Goal: Transaction & Acquisition: Purchase product/service

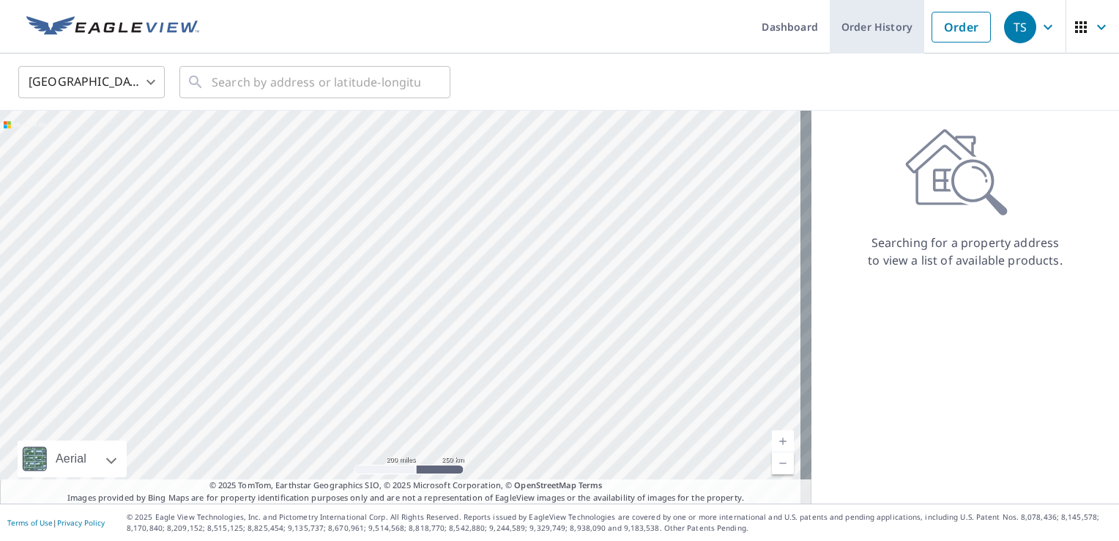
drag, startPoint x: 879, startPoint y: 25, endPoint x: 864, endPoint y: 25, distance: 14.6
click at [879, 25] on link "Order History" at bounding box center [877, 26] width 94 height 53
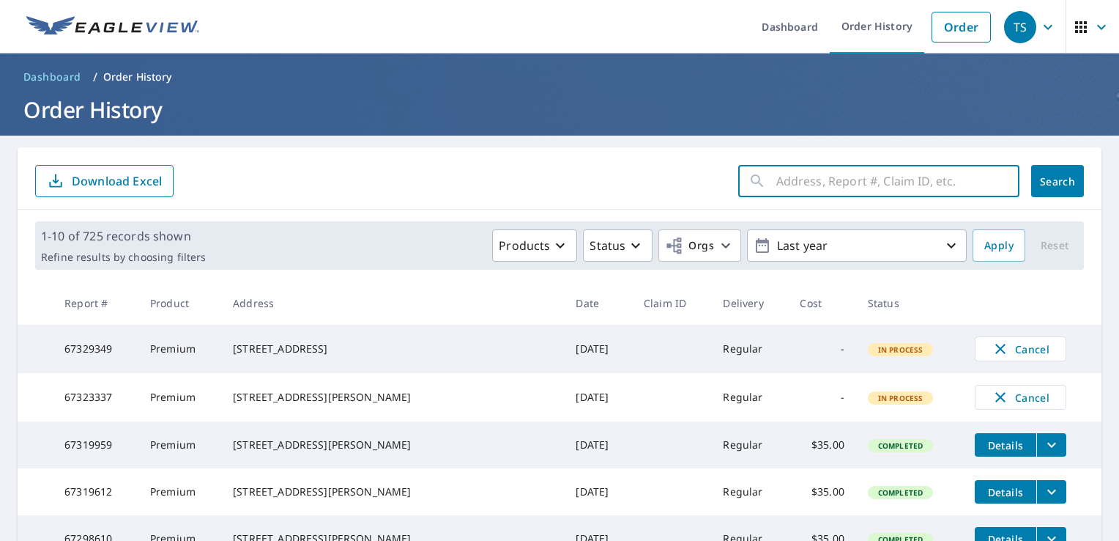
paste input "[STREET_ADDRESS][PERSON_NAME]"
type input "[STREET_ADDRESS][PERSON_NAME]"
click at [1031, 188] on button "Search" at bounding box center [1057, 181] width 53 height 32
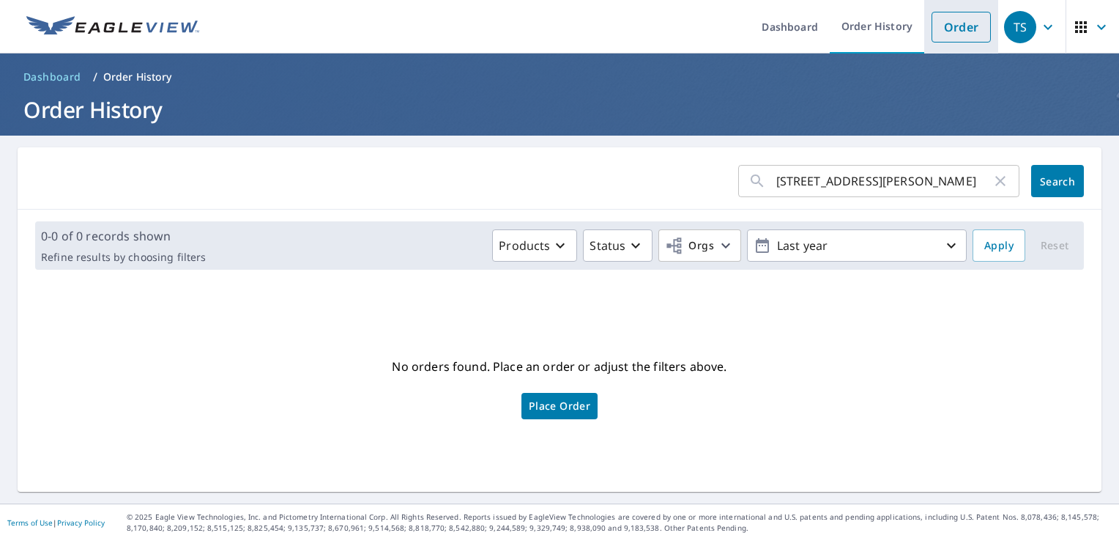
click at [952, 33] on link "Order" at bounding box center [961, 27] width 59 height 31
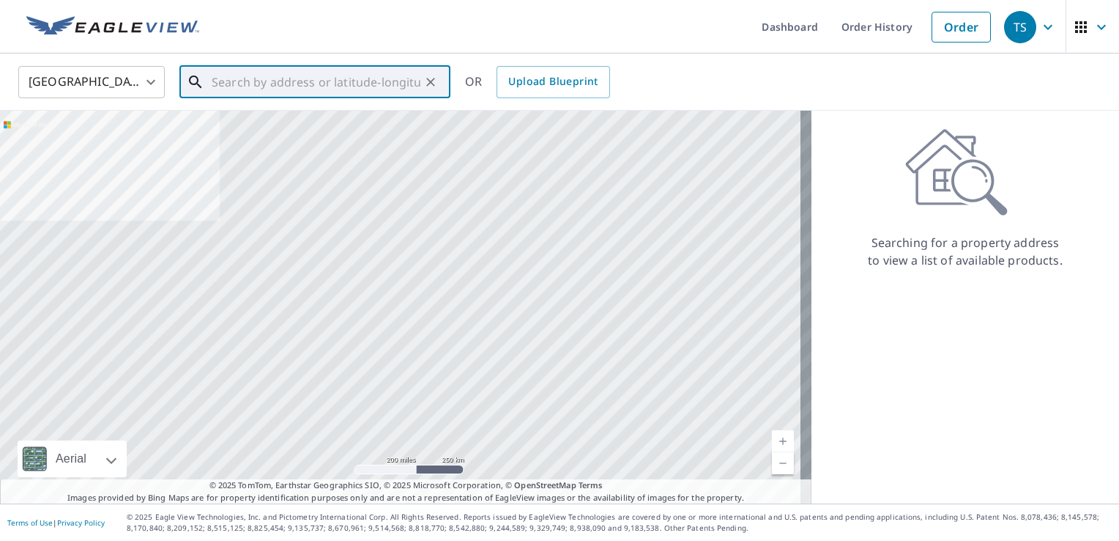
paste input "[STREET_ADDRESS][PERSON_NAME]"
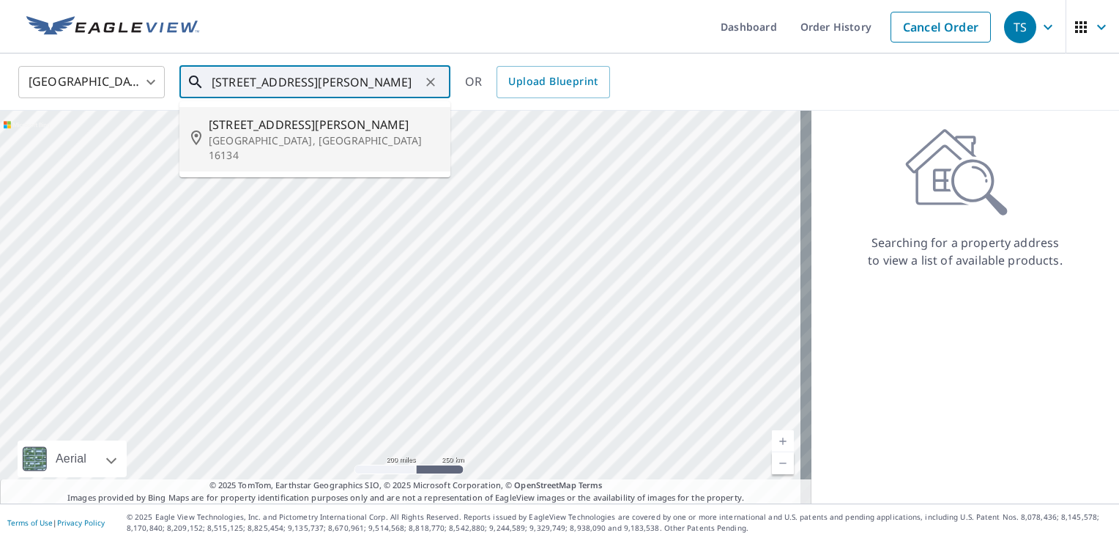
click at [275, 120] on span "[STREET_ADDRESS][PERSON_NAME]" at bounding box center [324, 125] width 230 height 18
type input "[STREET_ADDRESS][PERSON_NAME]"
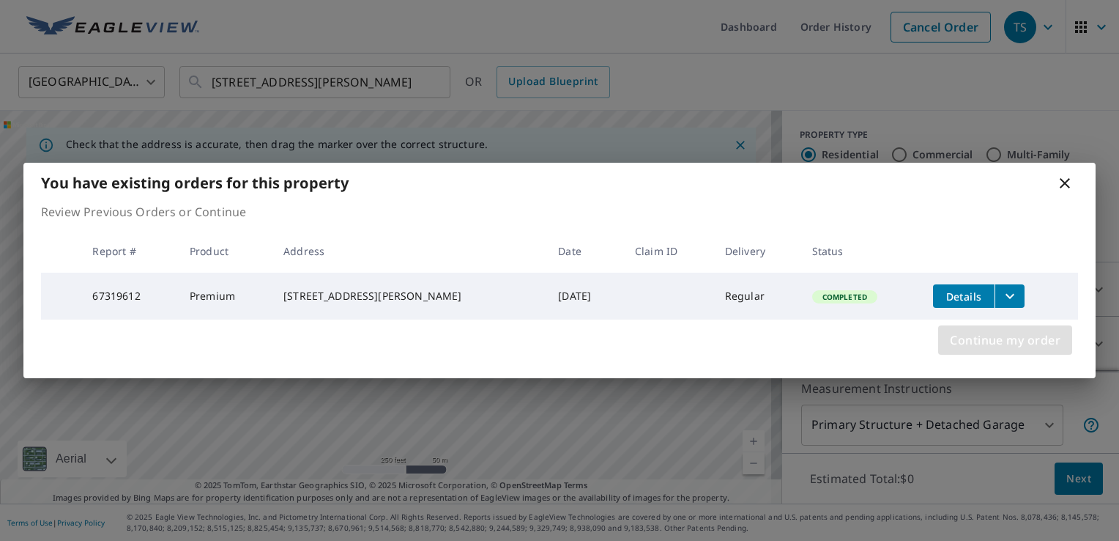
click at [1011, 338] on span "Continue my order" at bounding box center [1005, 340] width 111 height 21
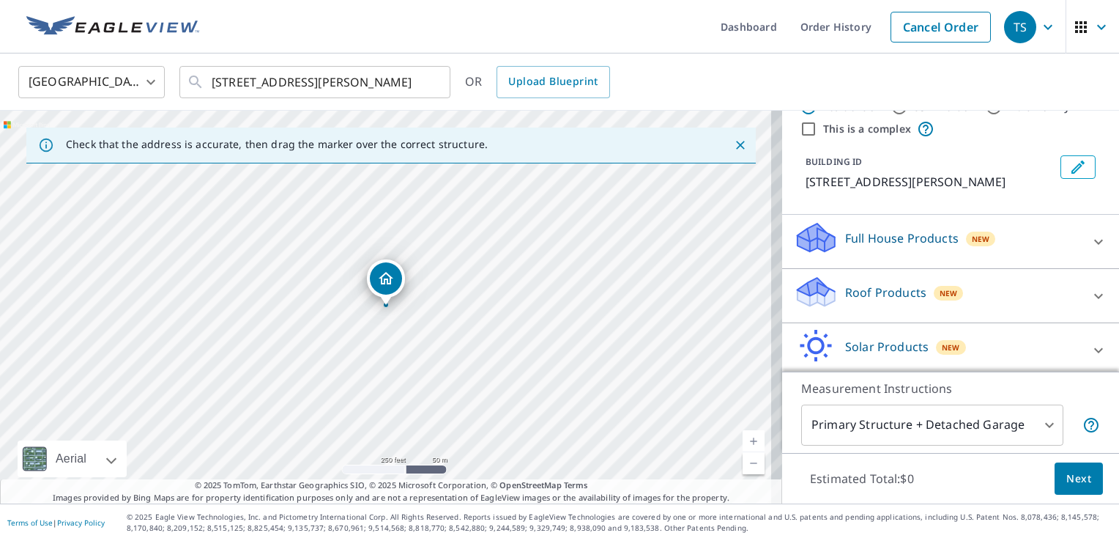
scroll to position [73, 0]
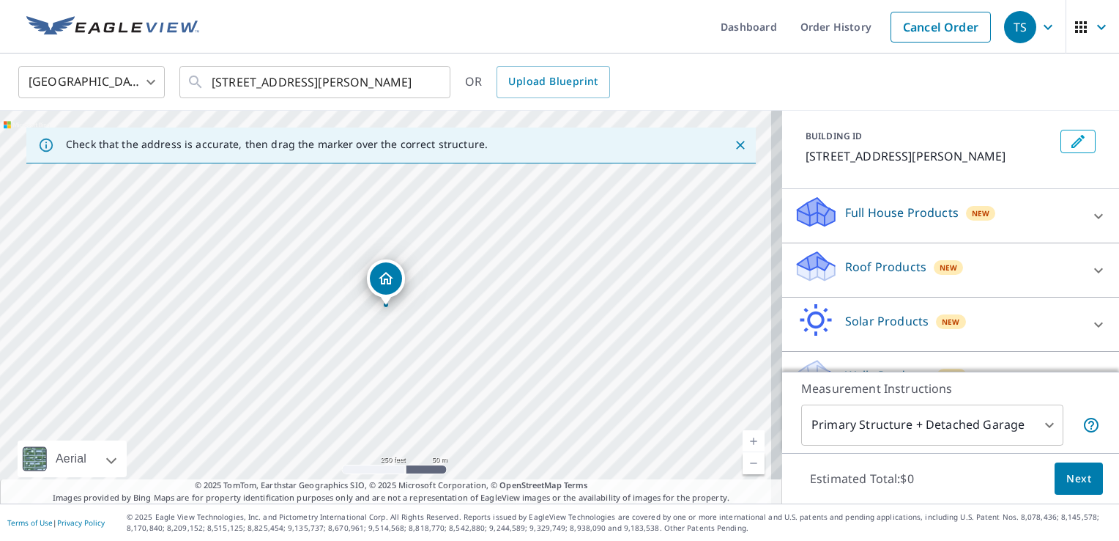
click at [918, 286] on div "Roof Products New" at bounding box center [937, 270] width 287 height 42
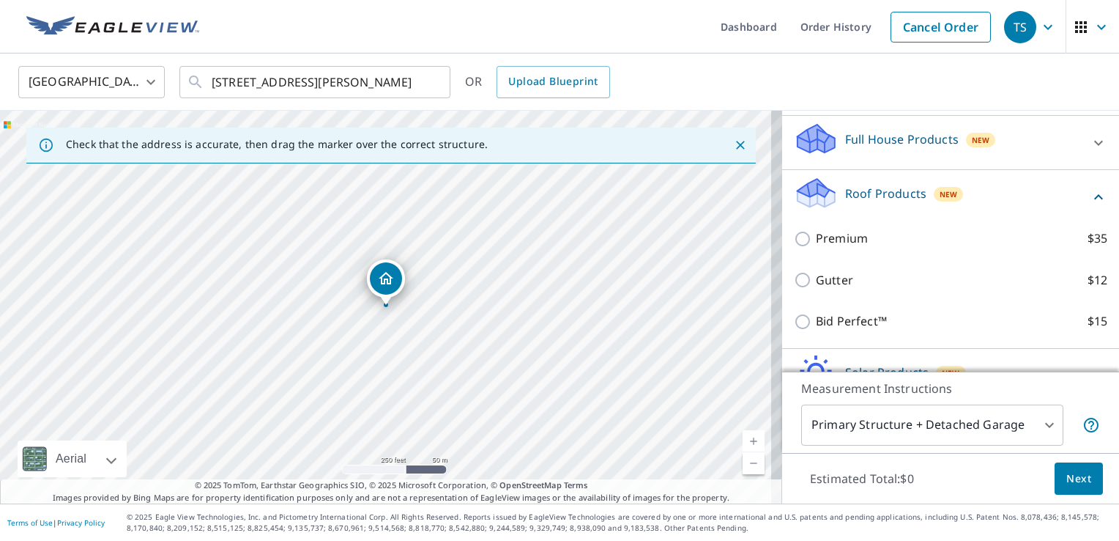
click at [877, 188] on p "Roof Products" at bounding box center [885, 194] width 81 height 18
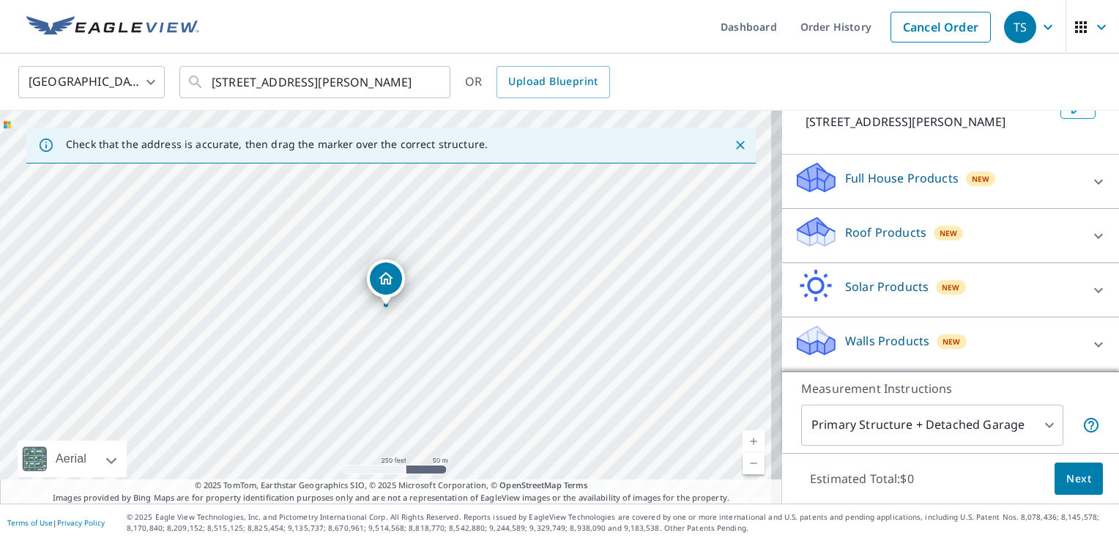
scroll to position [106, 0]
click at [889, 330] on div "Walls Products New" at bounding box center [937, 345] width 287 height 42
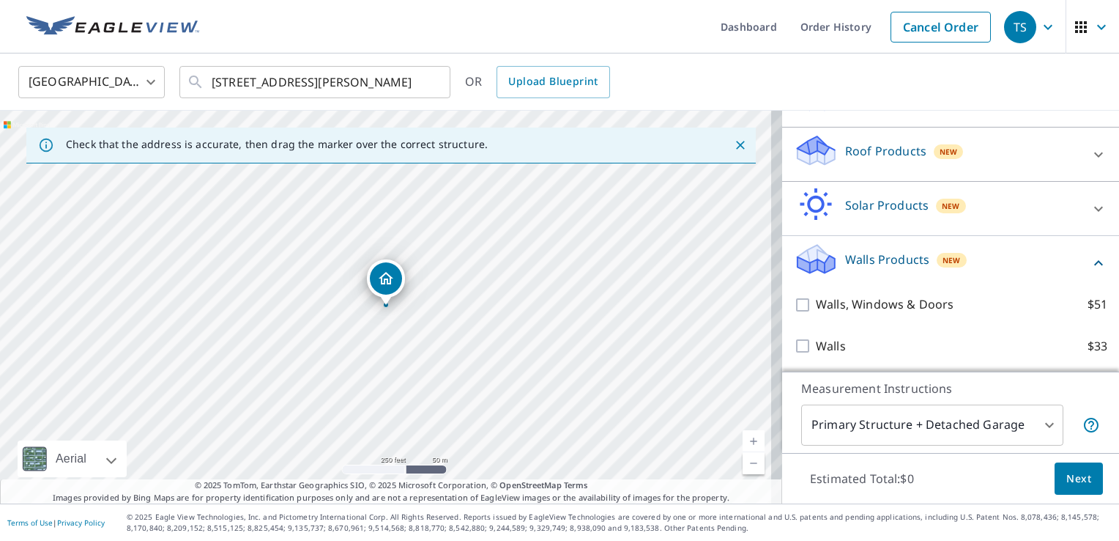
scroll to position [0, 0]
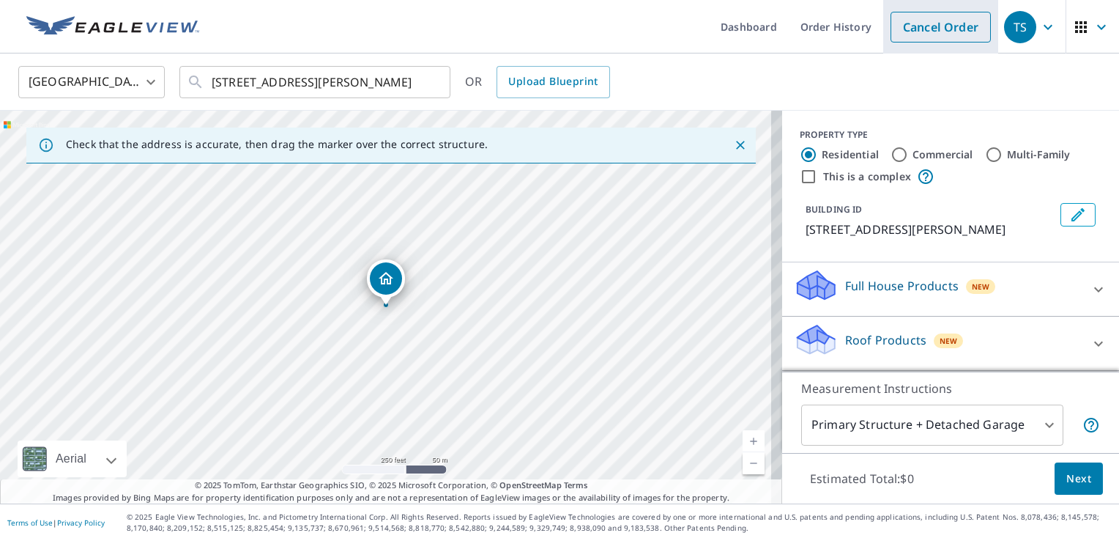
click at [916, 31] on link "Cancel Order" at bounding box center [941, 27] width 100 height 31
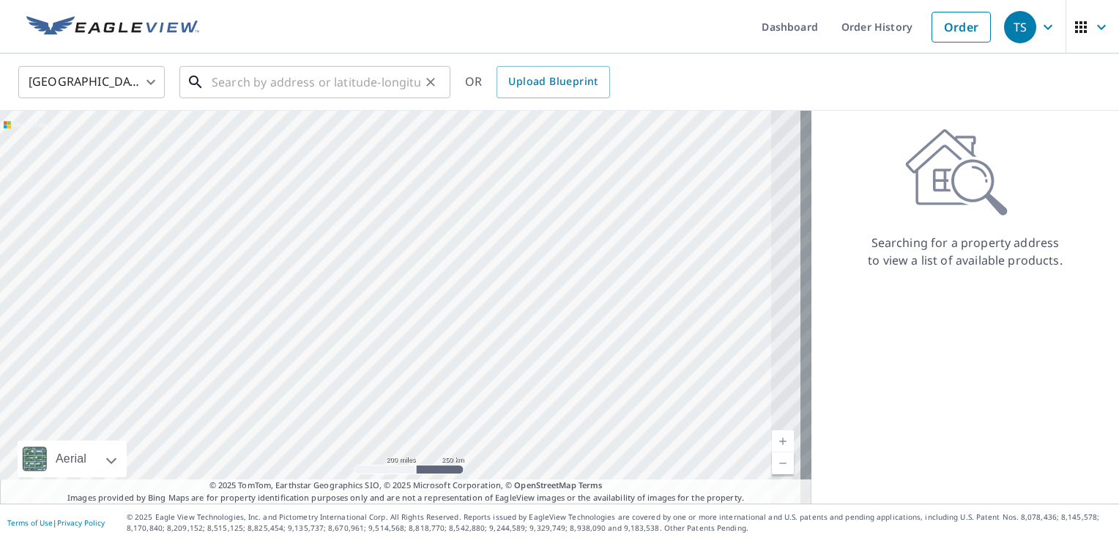
click at [275, 78] on input "text" at bounding box center [316, 82] width 209 height 41
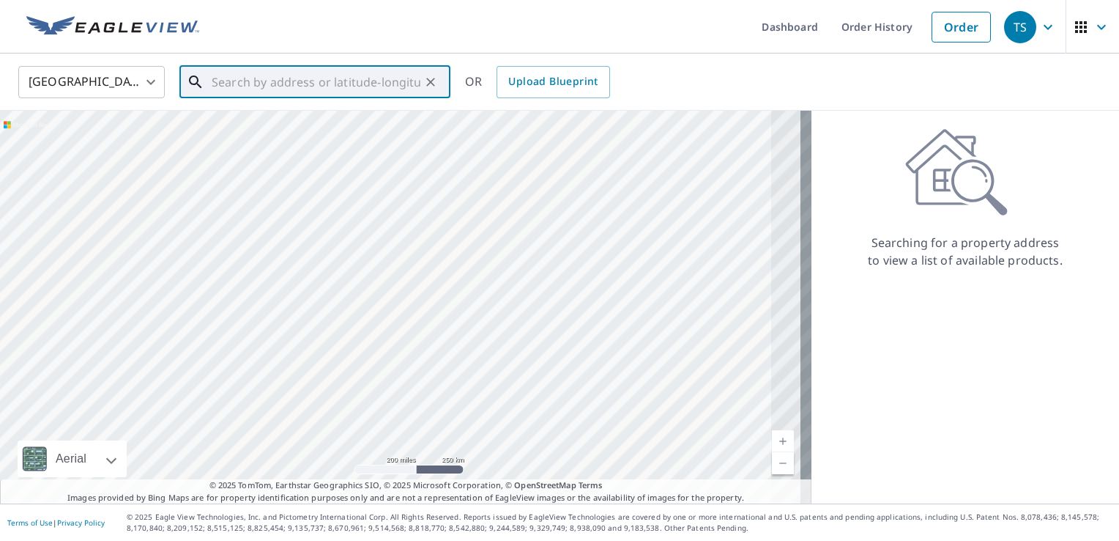
paste input "[STREET_ADDRESS][PERSON_NAME]"
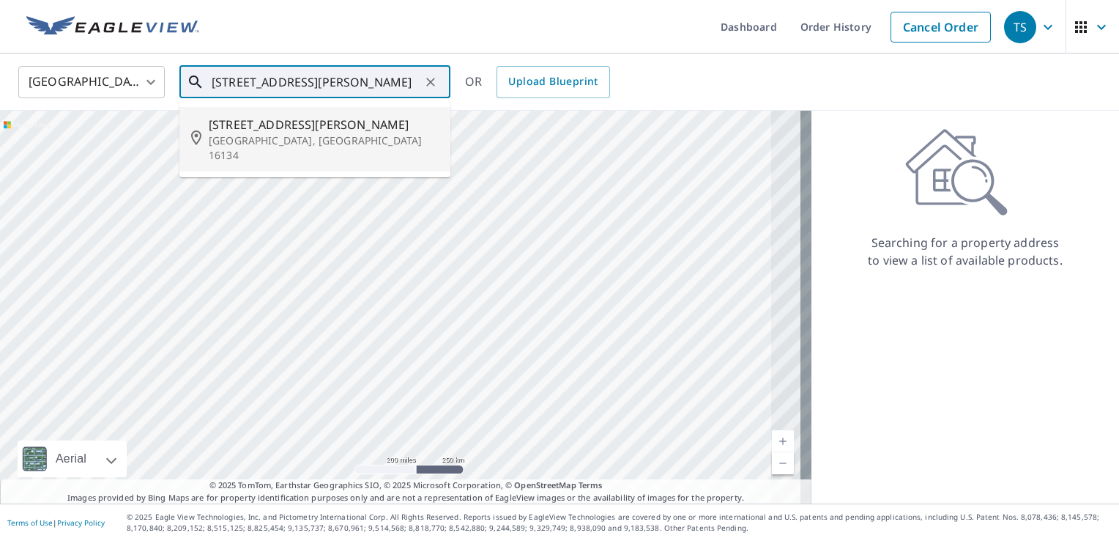
click at [232, 142] on p "[GEOGRAPHIC_DATA], [GEOGRAPHIC_DATA] 16134" at bounding box center [324, 147] width 230 height 29
type input "[STREET_ADDRESS][PERSON_NAME]"
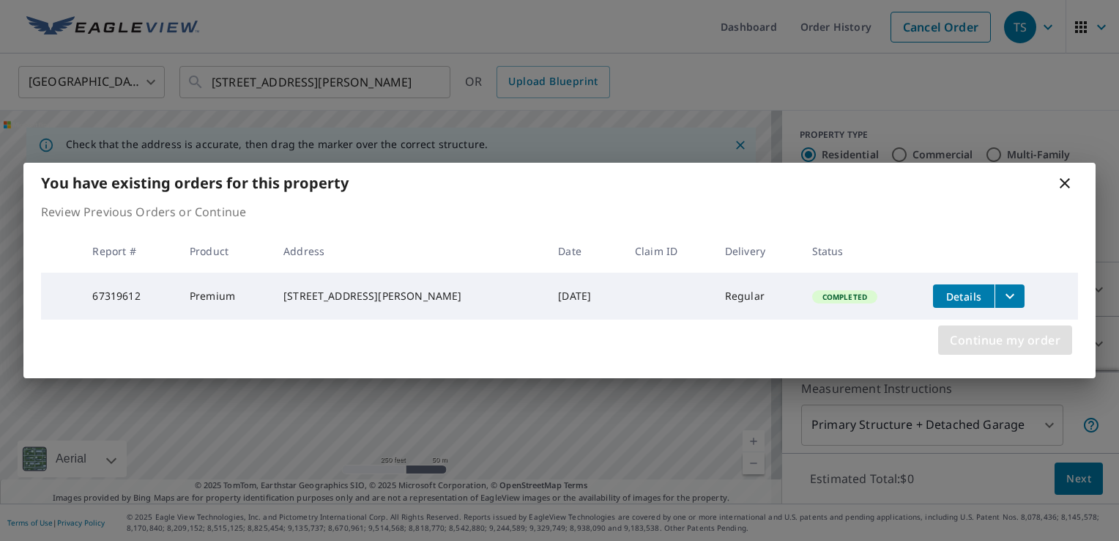
click at [979, 342] on span "Continue my order" at bounding box center [1005, 340] width 111 height 21
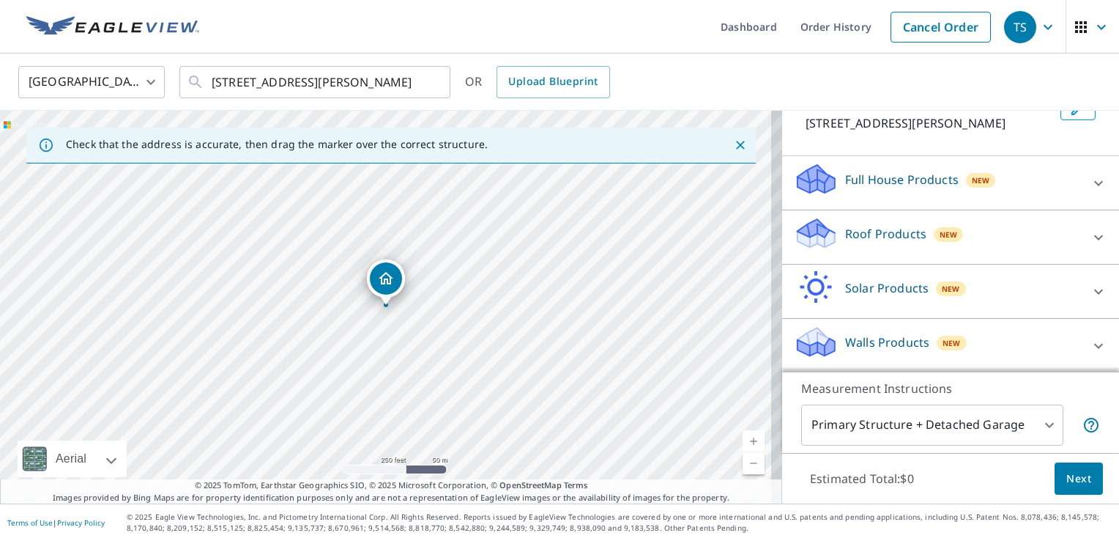
click at [870, 341] on p "Walls Products" at bounding box center [887, 342] width 84 height 18
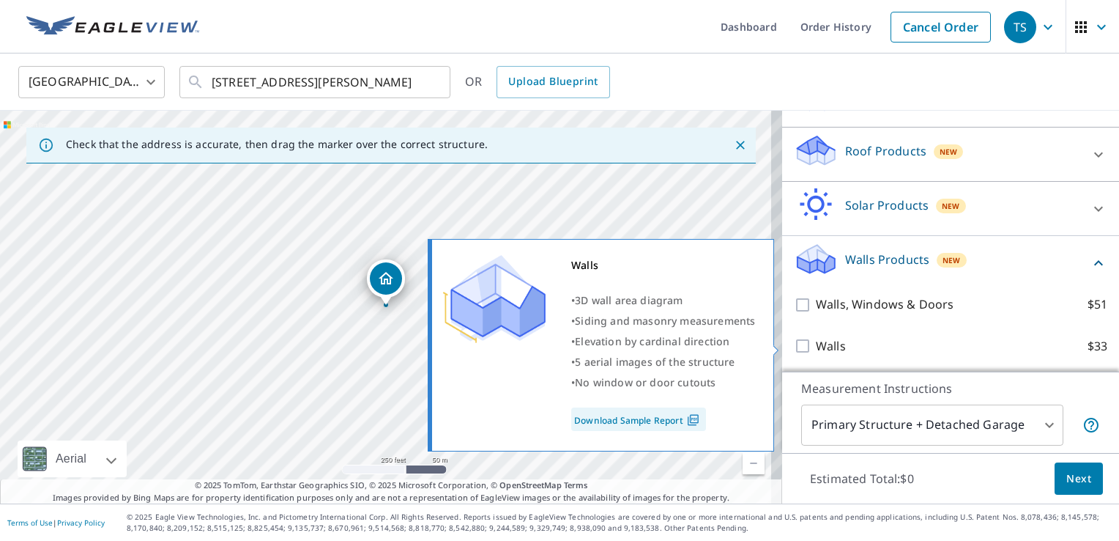
click at [833, 339] on p "Walls" at bounding box center [831, 346] width 30 height 18
click at [816, 339] on input "Walls $33" at bounding box center [805, 346] width 22 height 18
checkbox input "true"
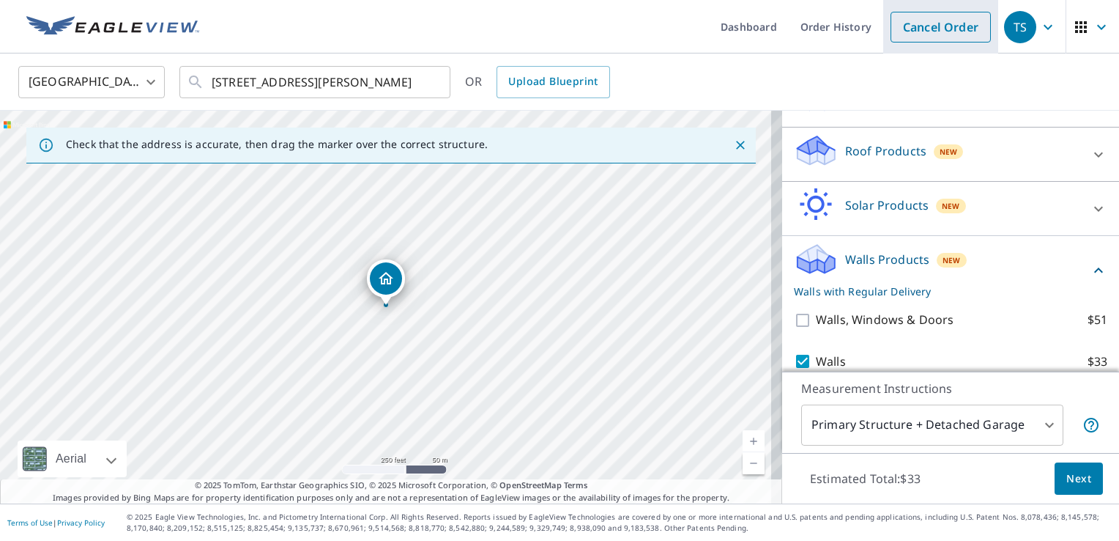
click at [943, 29] on link "Cancel Order" at bounding box center [941, 27] width 100 height 31
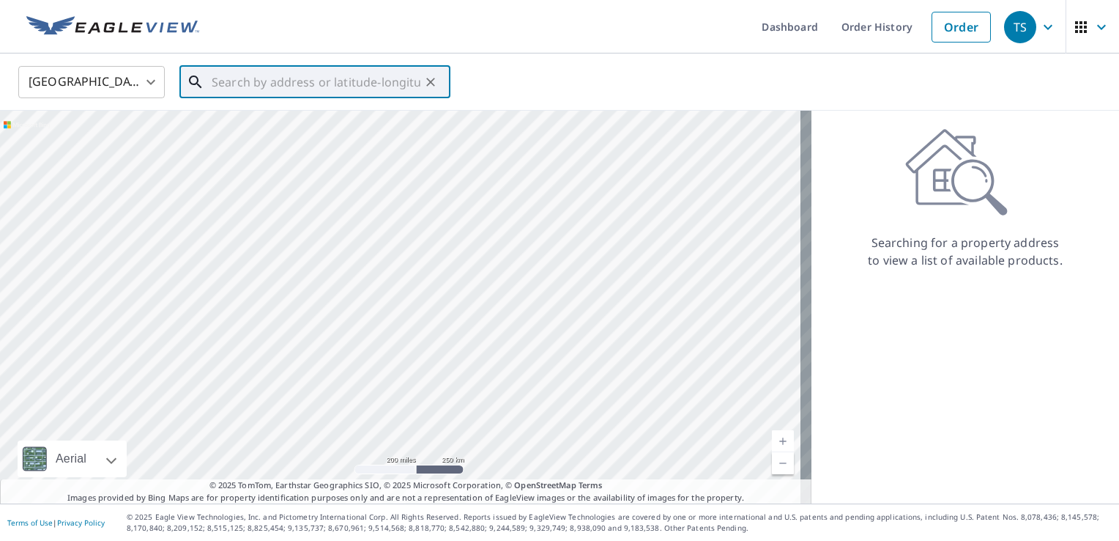
paste input "[STREET_ADDRESS][PERSON_NAME]"
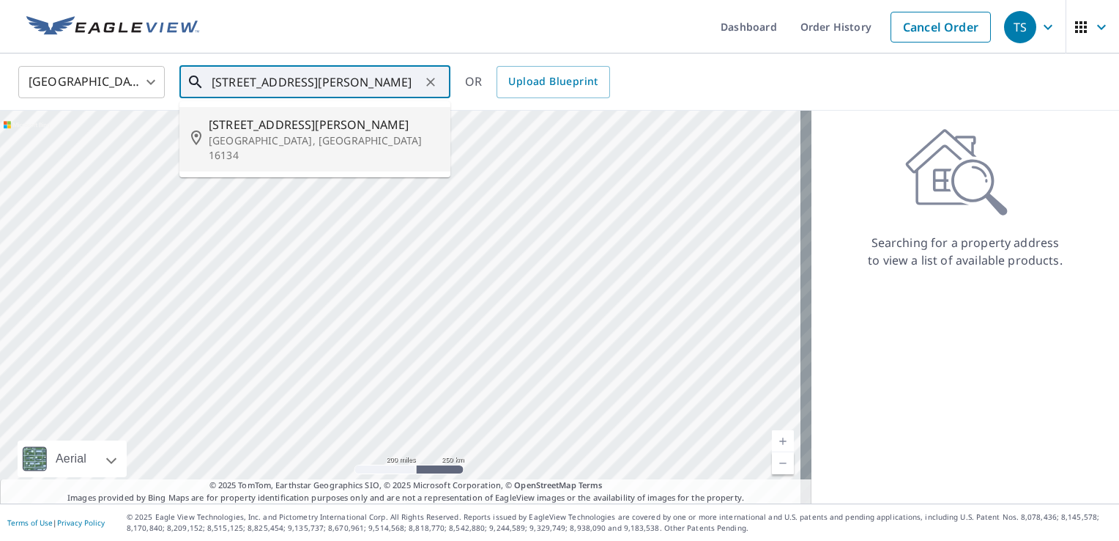
drag, startPoint x: 400, startPoint y: 139, endPoint x: 383, endPoint y: 129, distance: 19.7
click at [385, 130] on div "[STREET_ADDRESS][PERSON_NAME]" at bounding box center [324, 139] width 230 height 47
type input "[STREET_ADDRESS][PERSON_NAME]"
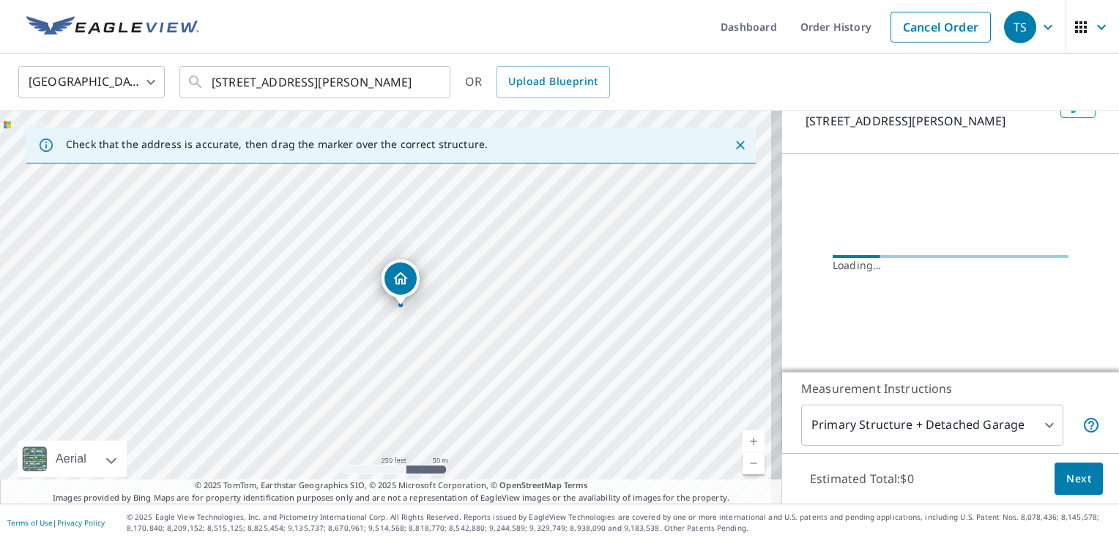
scroll to position [110, 0]
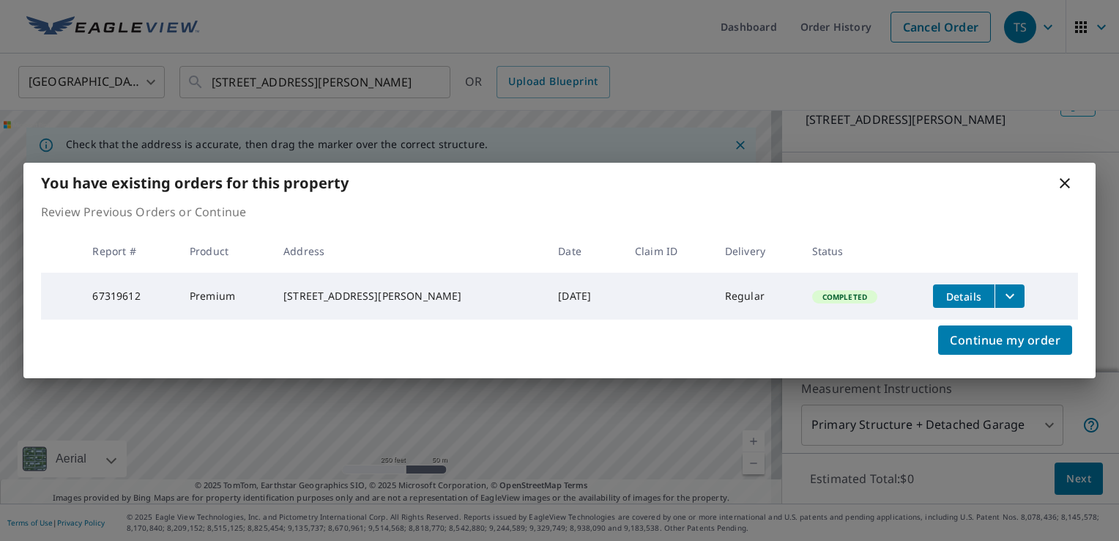
click at [1064, 188] on icon at bounding box center [1065, 183] width 18 height 18
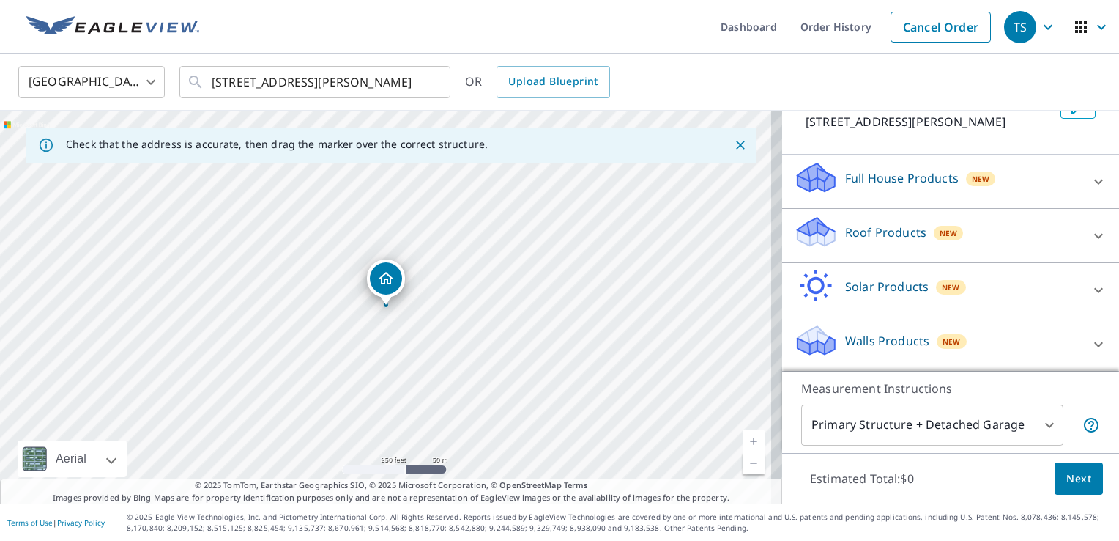
scroll to position [106, 0]
click at [899, 346] on p "Walls Products" at bounding box center [887, 342] width 84 height 18
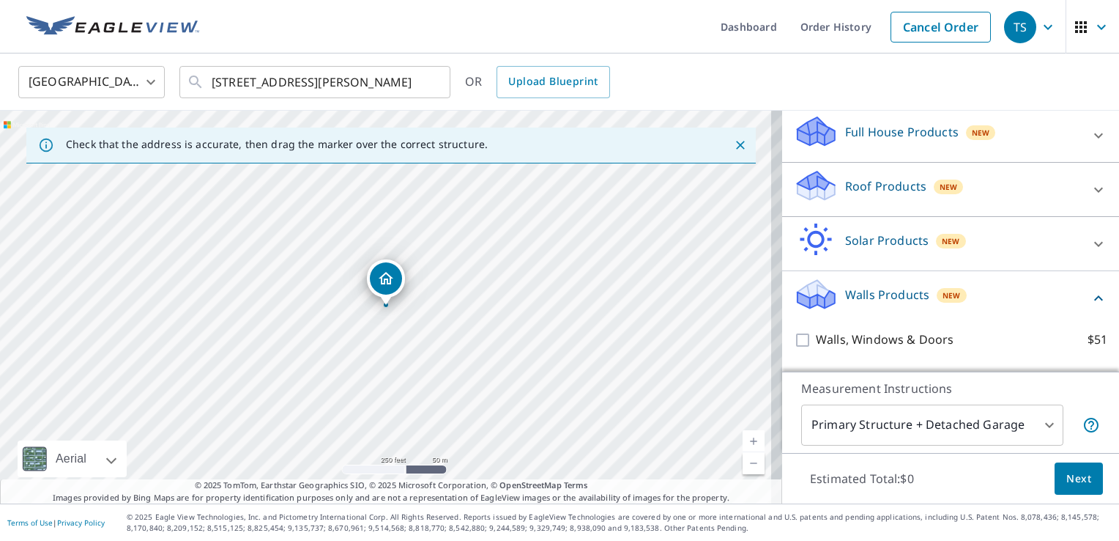
scroll to position [189, 0]
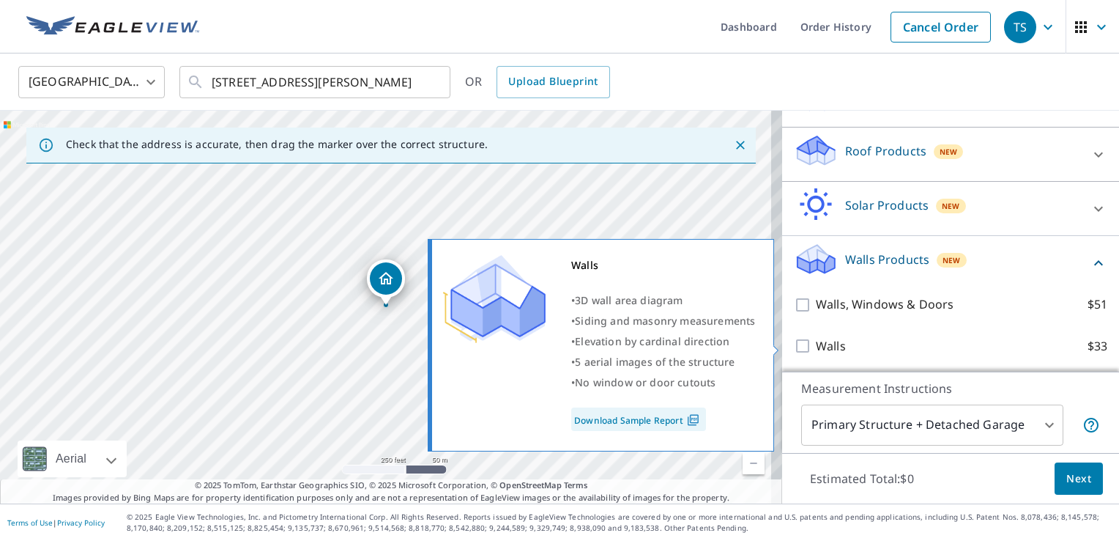
click at [821, 341] on p "Walls" at bounding box center [831, 346] width 30 height 18
click at [816, 341] on input "Walls $33" at bounding box center [805, 346] width 22 height 18
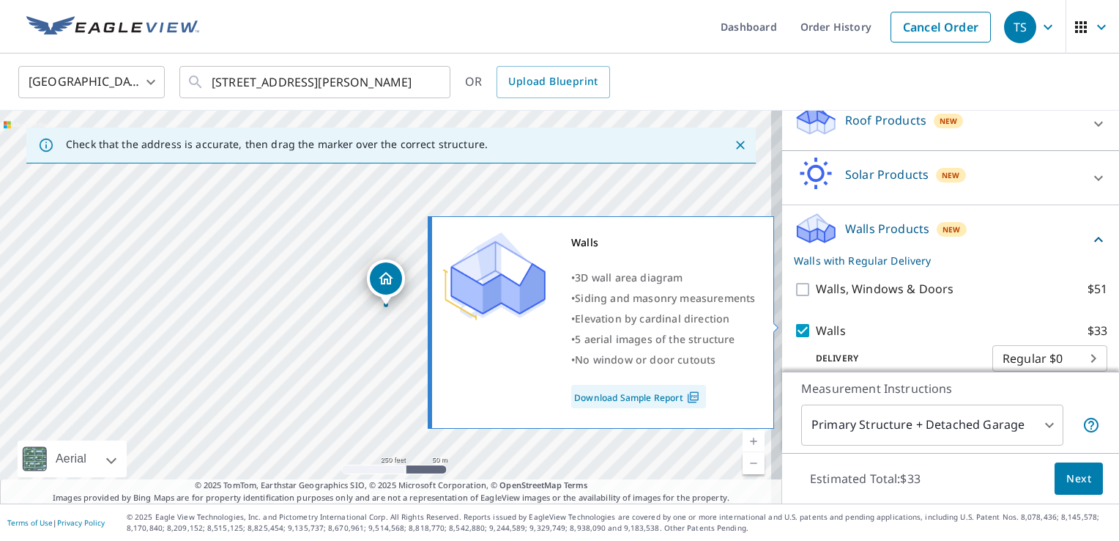
scroll to position [237, 0]
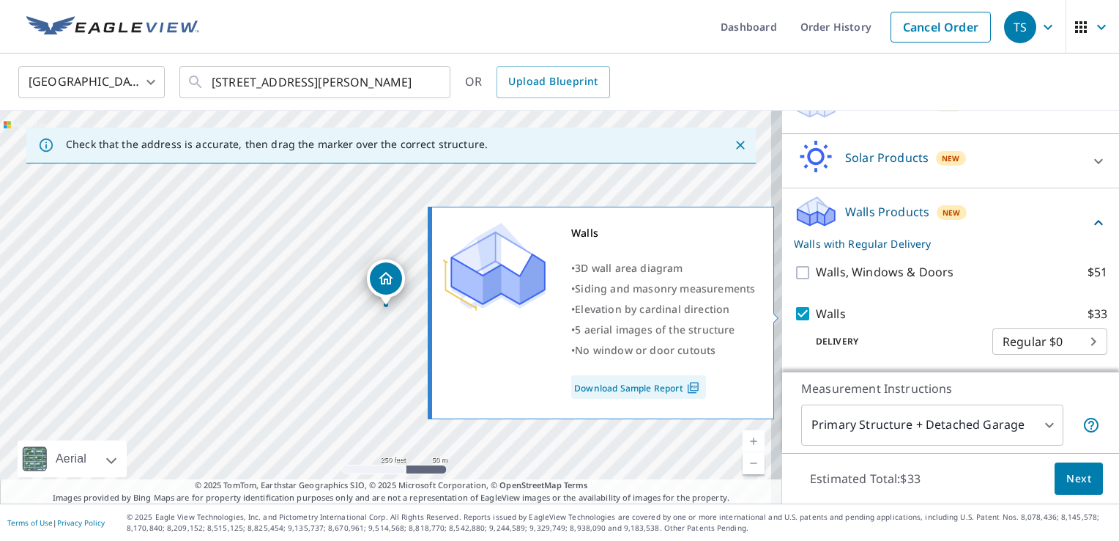
click at [798, 311] on input "Walls $33" at bounding box center [805, 314] width 22 height 18
checkbox input "false"
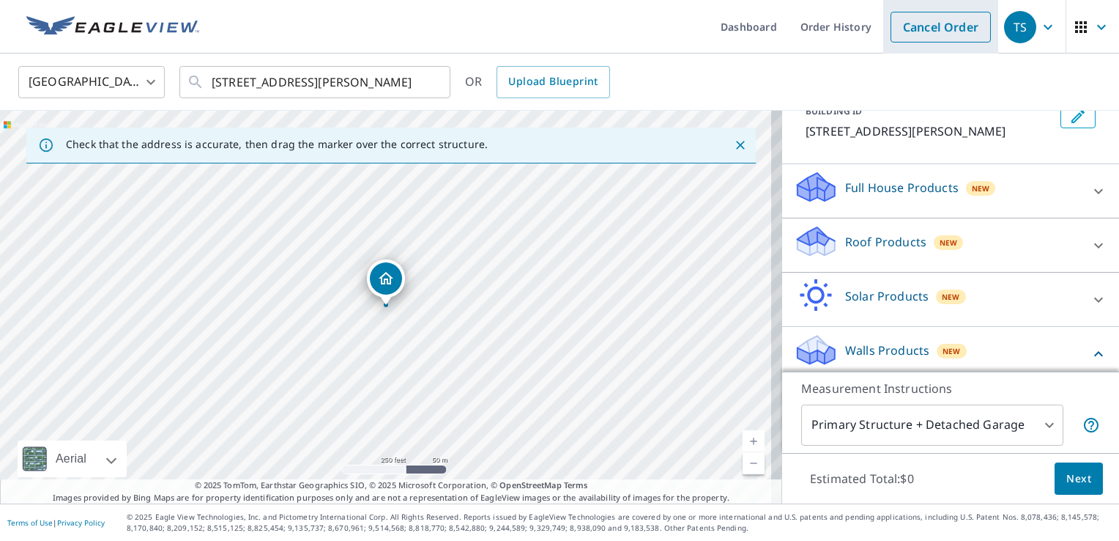
scroll to position [0, 0]
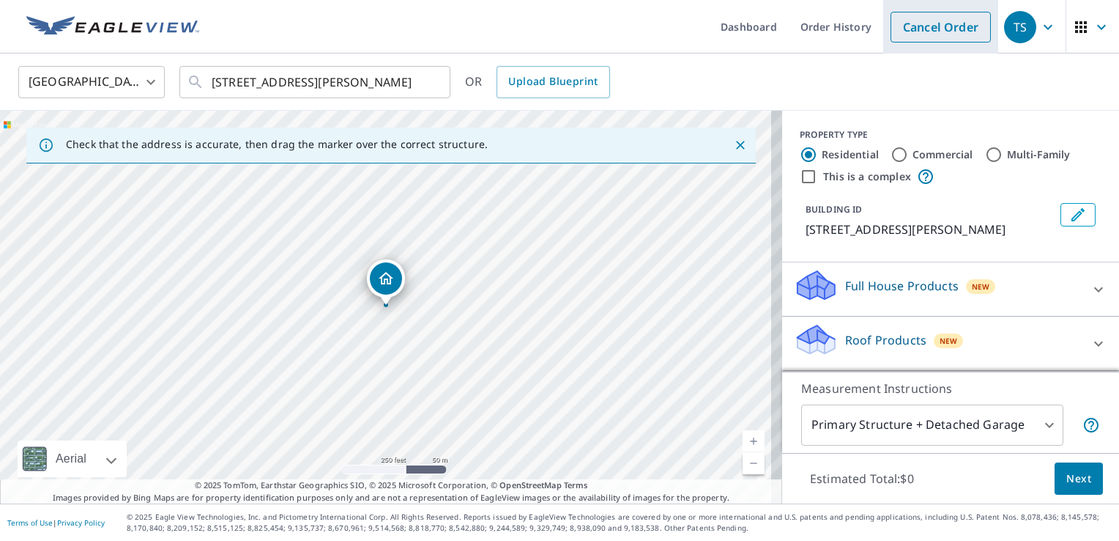
click at [913, 40] on link "Cancel Order" at bounding box center [941, 27] width 100 height 31
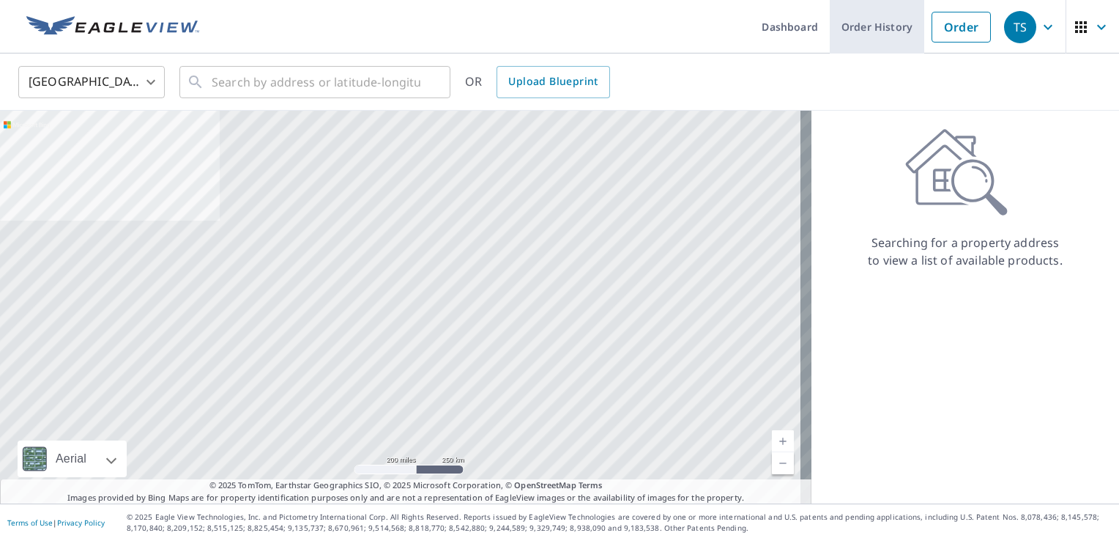
drag, startPoint x: 384, startPoint y: 89, endPoint x: 880, endPoint y: 31, distance: 500.0
click at [880, 31] on link "Order History" at bounding box center [877, 26] width 94 height 53
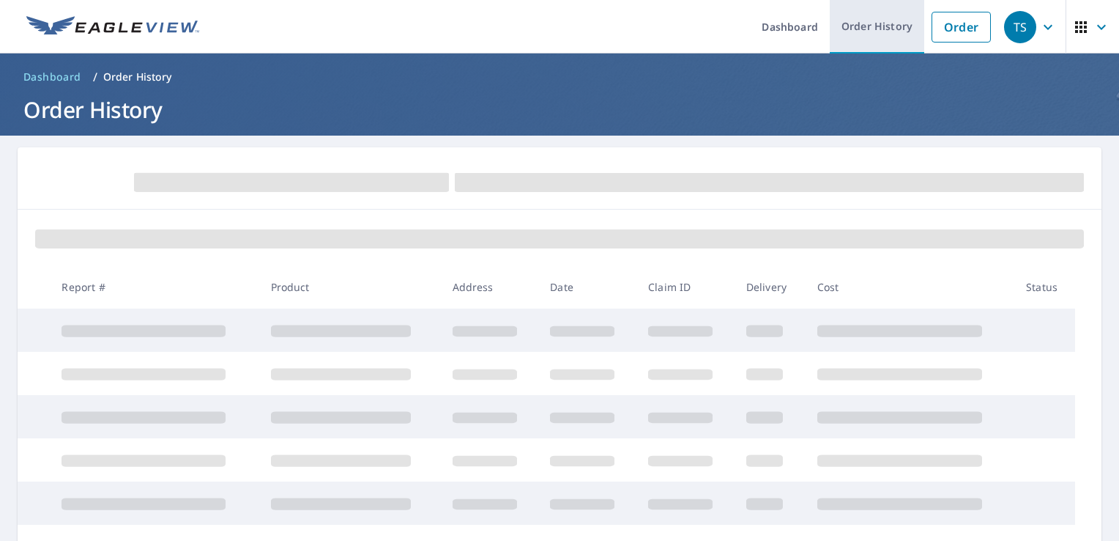
click at [867, 34] on link "Order History" at bounding box center [877, 26] width 94 height 53
